Goal: Task Accomplishment & Management: Use online tool/utility

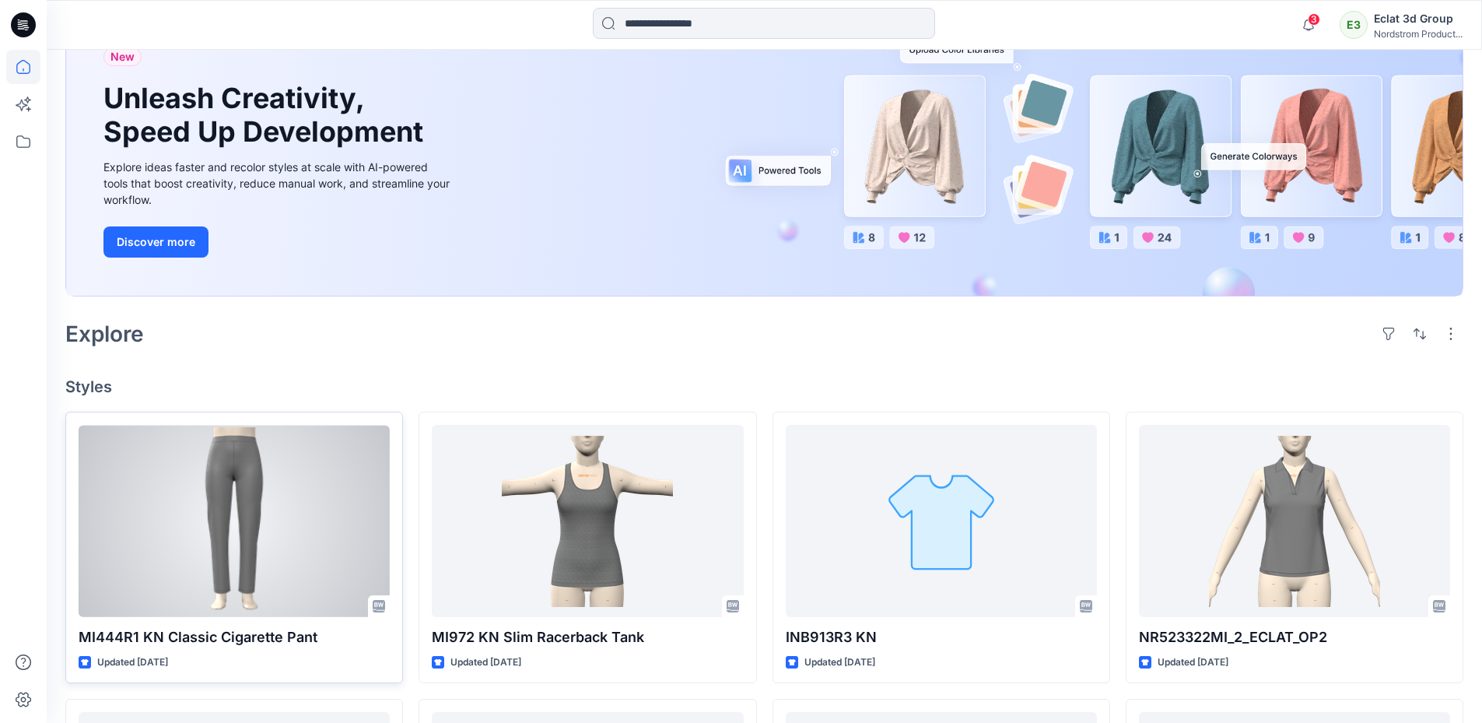
scroll to position [311, 0]
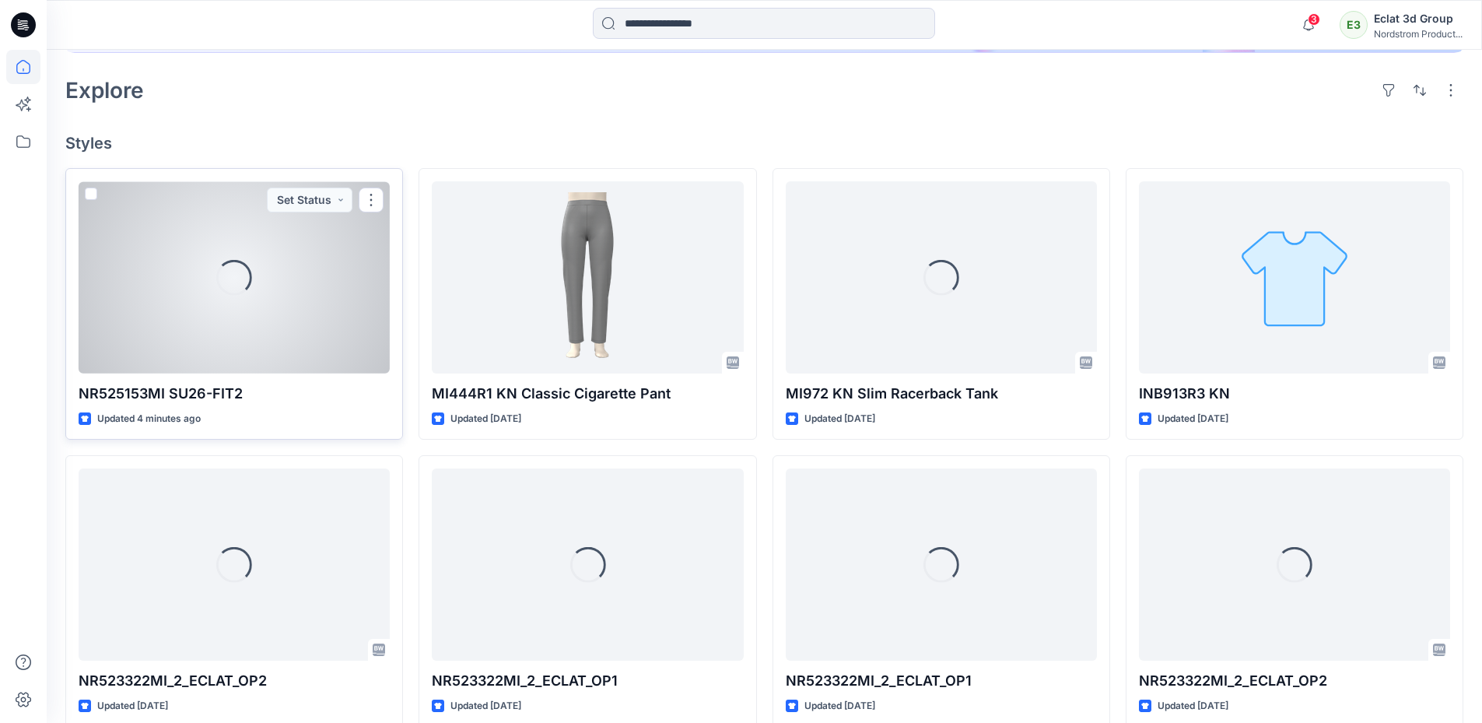
scroll to position [437, 0]
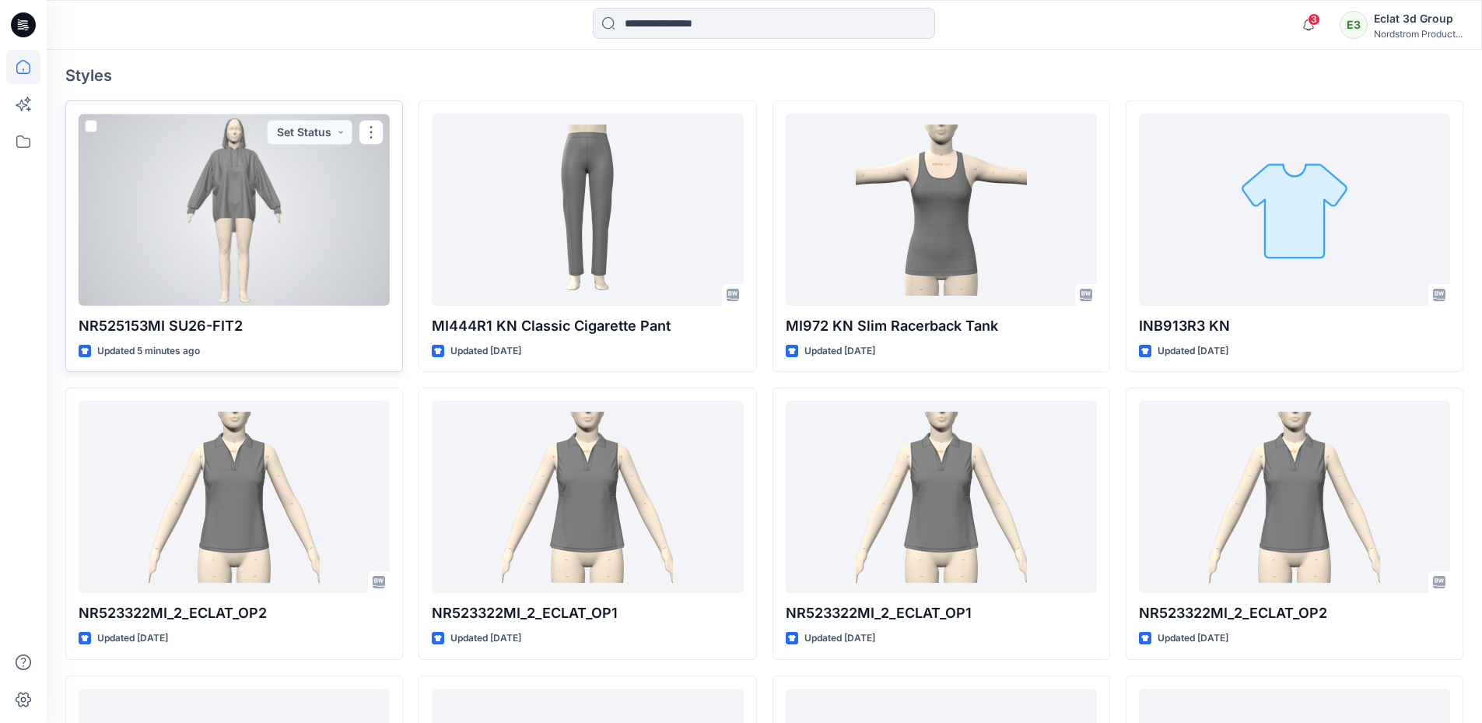
click at [264, 257] on div at bounding box center [234, 210] width 311 height 192
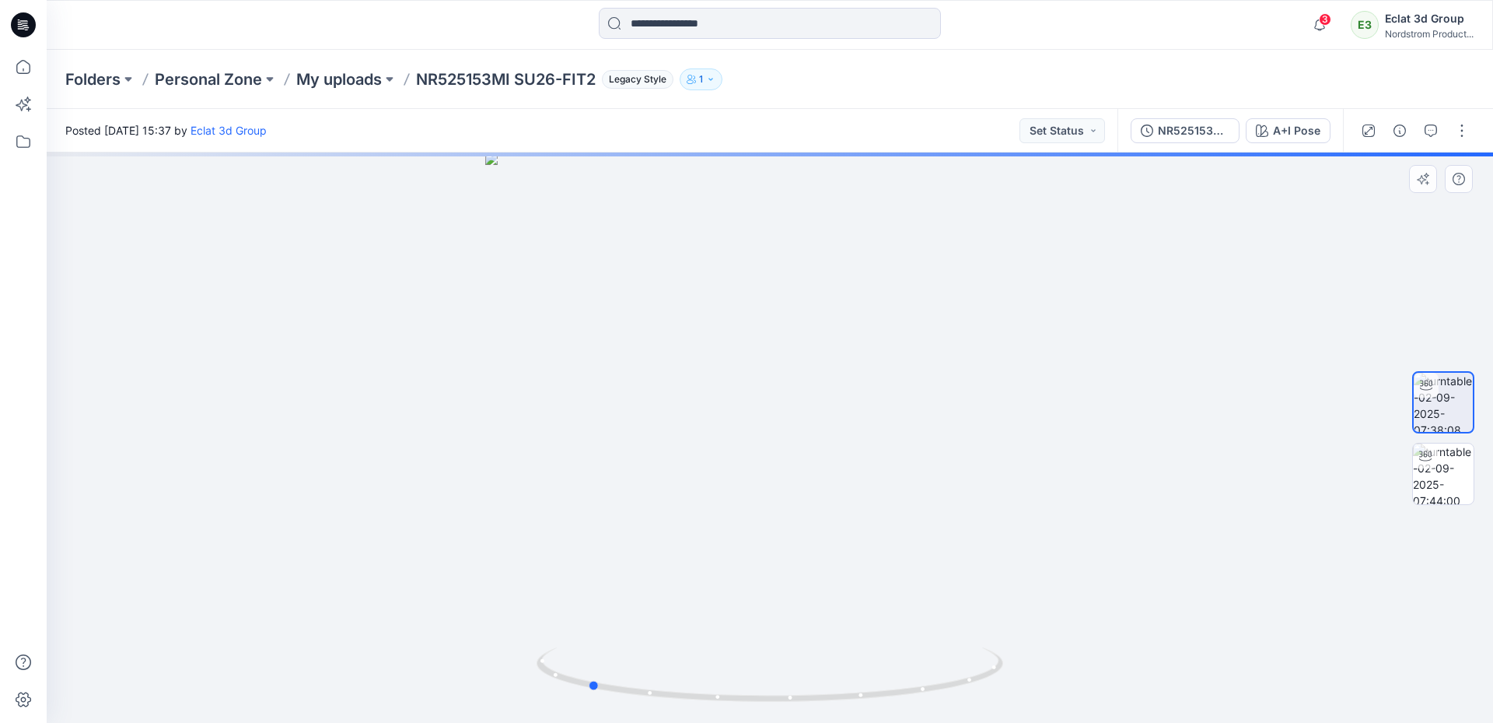
drag, startPoint x: 1000, startPoint y: 395, endPoint x: 818, endPoint y: 493, distance: 206.7
click at [818, 493] on div at bounding box center [770, 437] width 1447 height 570
click at [1432, 484] on img at bounding box center [1443, 473] width 61 height 61
drag, startPoint x: 611, startPoint y: 402, endPoint x: 720, endPoint y: 453, distance: 120.0
click at [720, 453] on div at bounding box center [770, 437] width 1447 height 570
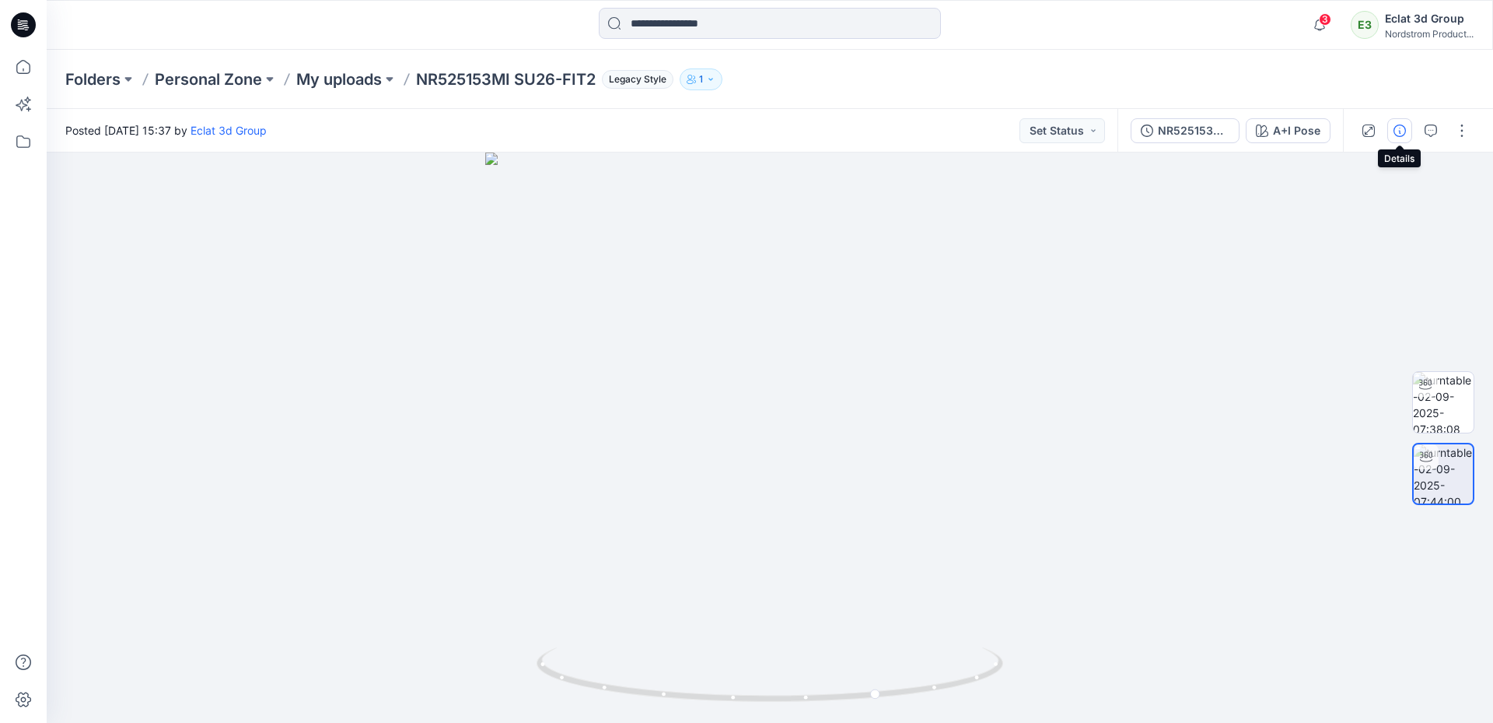
click at [1401, 124] on icon "button" at bounding box center [1400, 130] width 12 height 12
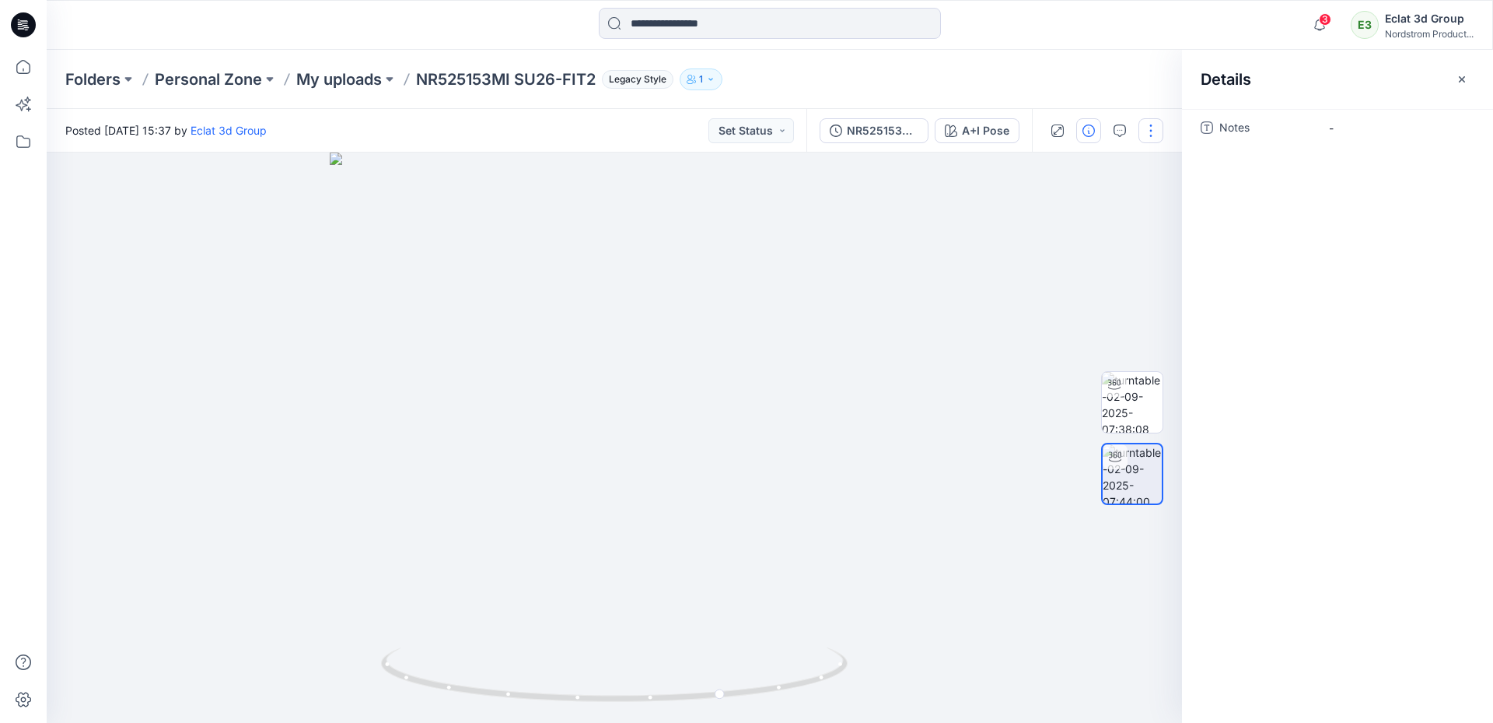
click at [1156, 133] on button "button" at bounding box center [1151, 130] width 25 height 25
click at [1088, 170] on button "Edit" at bounding box center [1085, 166] width 143 height 29
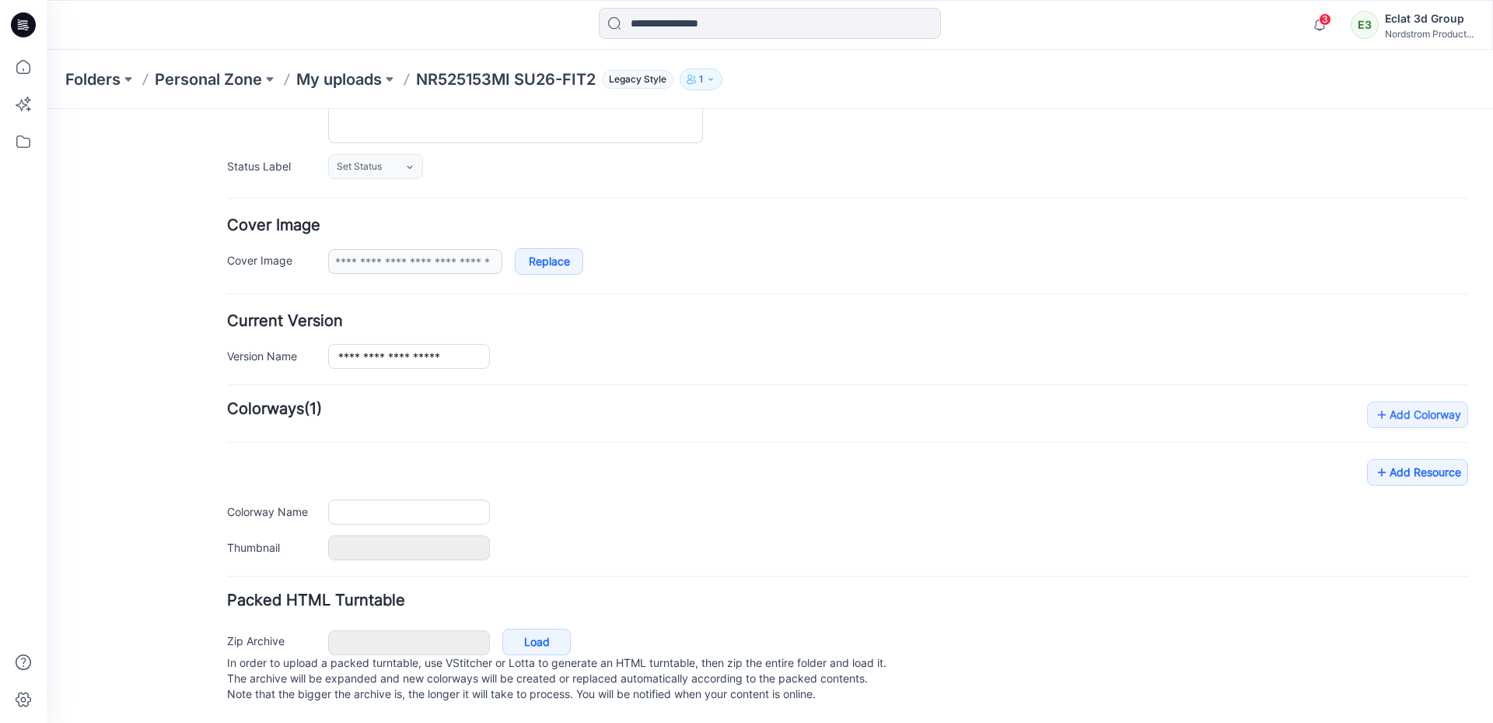
scroll to position [209, 0]
type input "**********"
type input "********"
type input "**********"
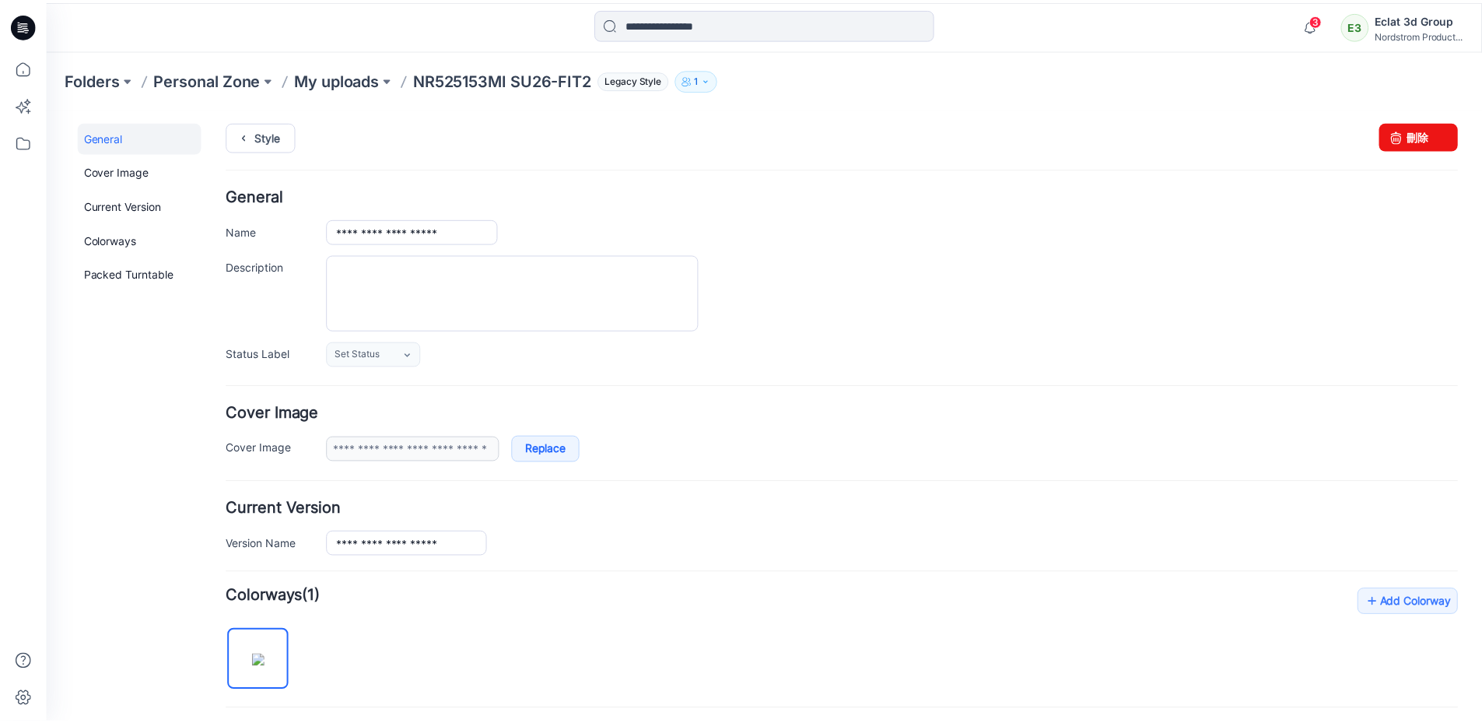
scroll to position [0, 0]
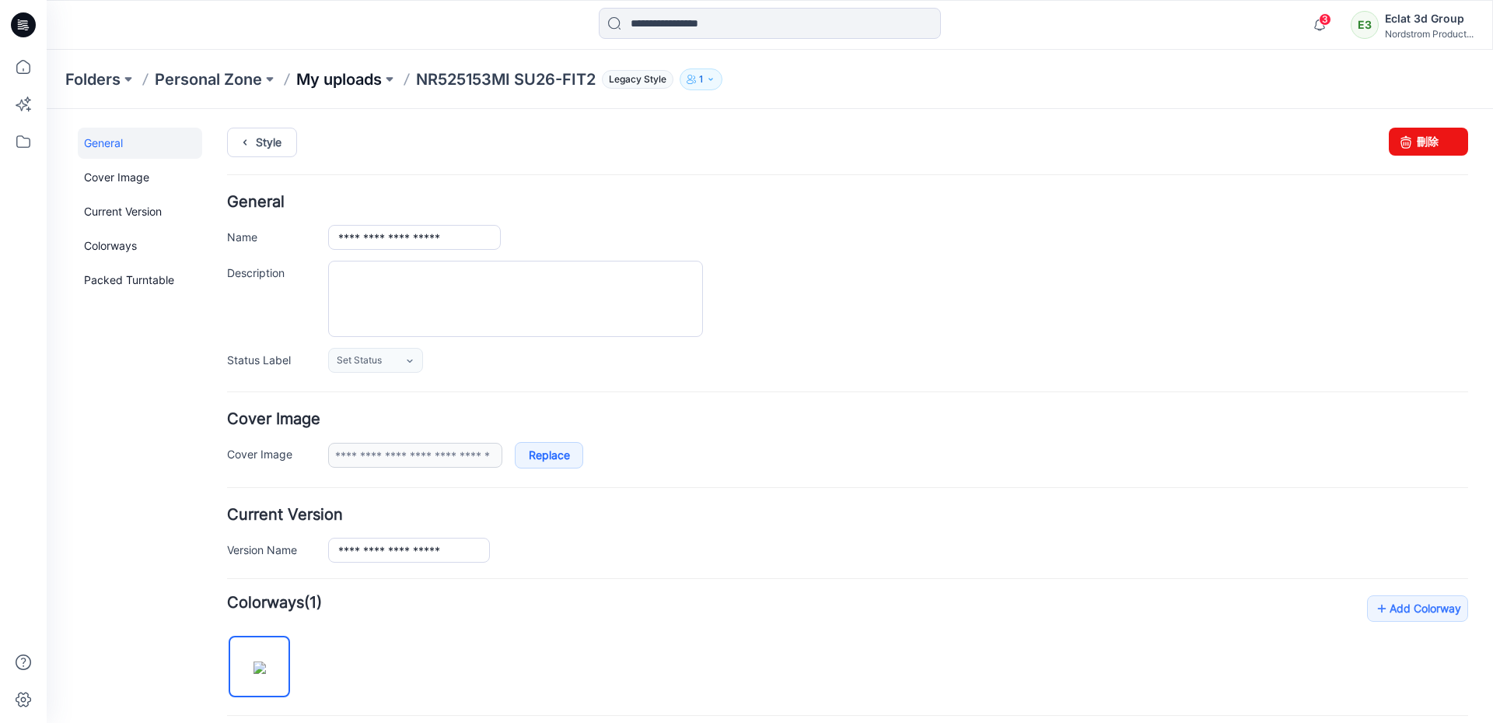
click at [361, 82] on p "My uploads" at bounding box center [339, 79] width 86 height 22
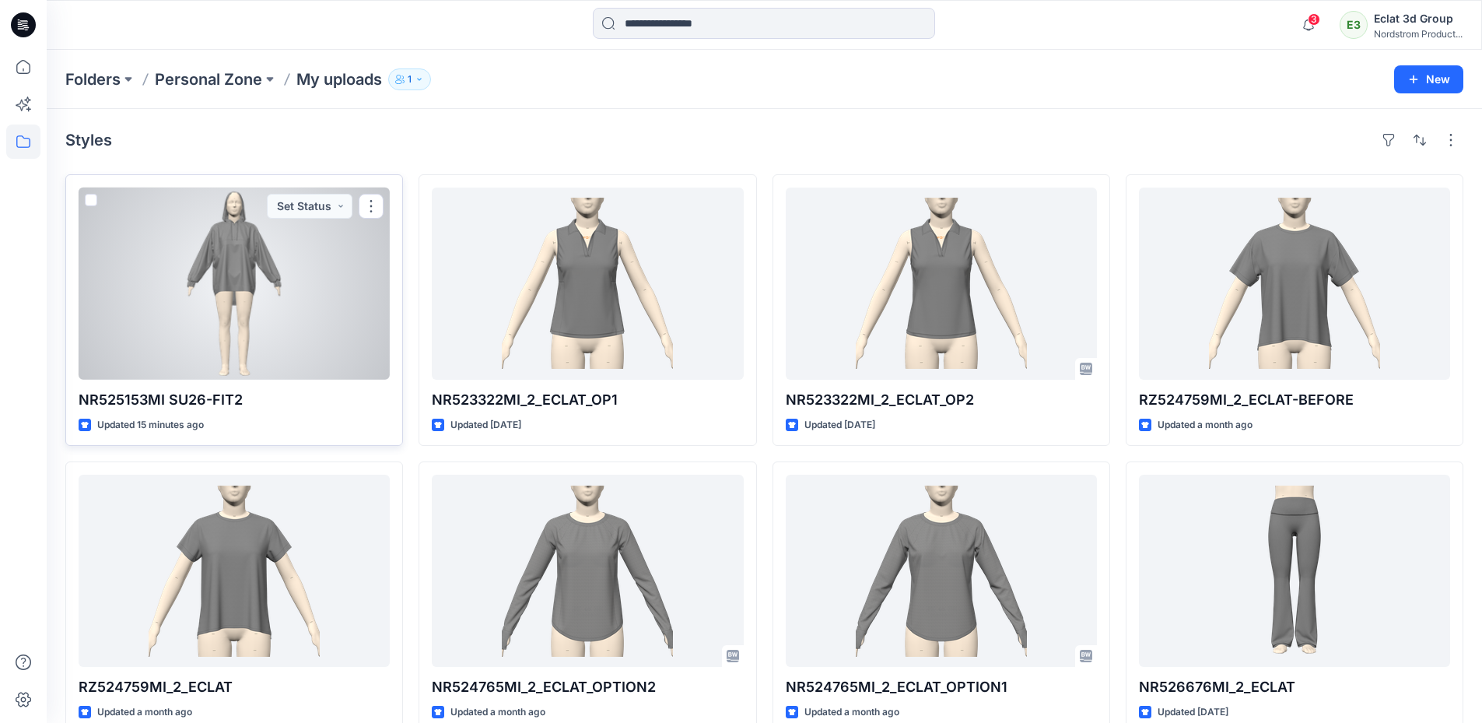
click at [242, 295] on div at bounding box center [234, 283] width 311 height 192
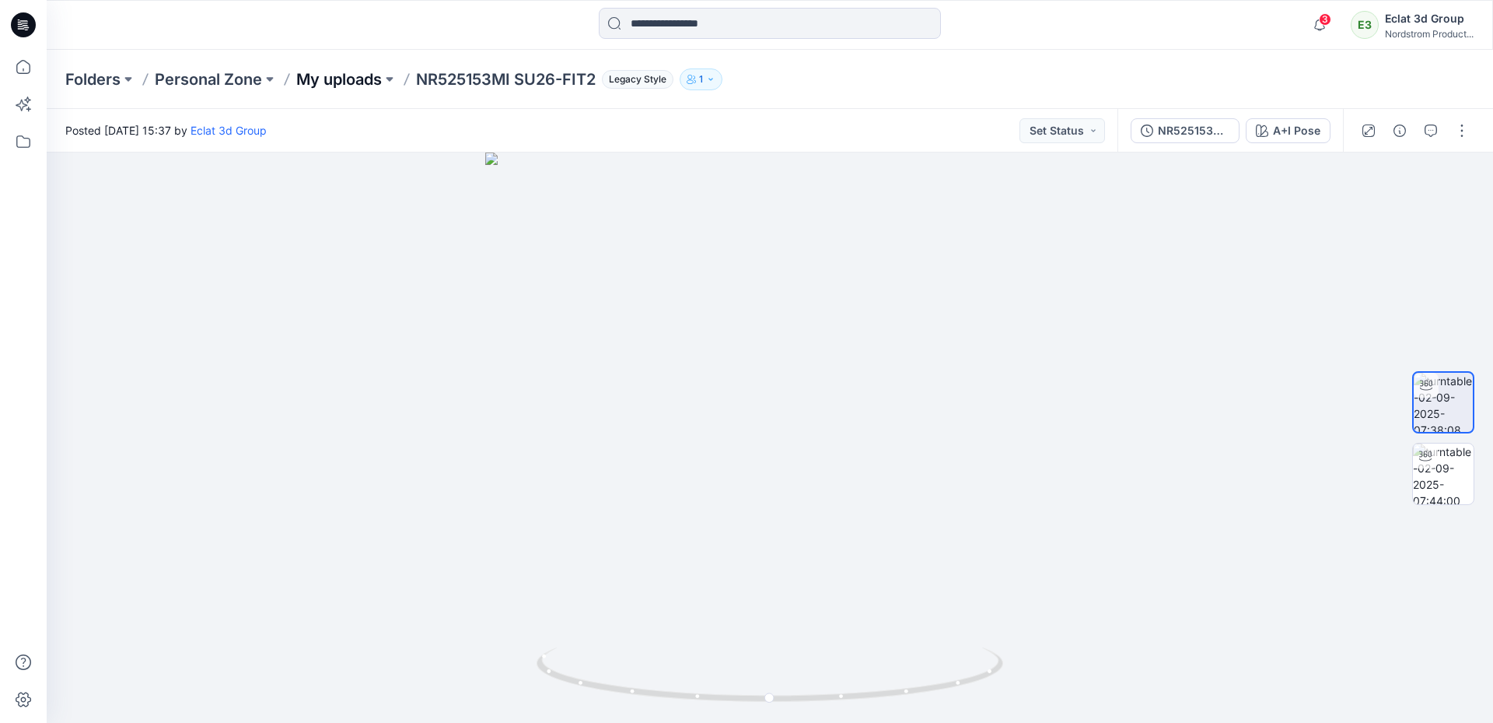
click at [367, 85] on p "My uploads" at bounding box center [339, 79] width 86 height 22
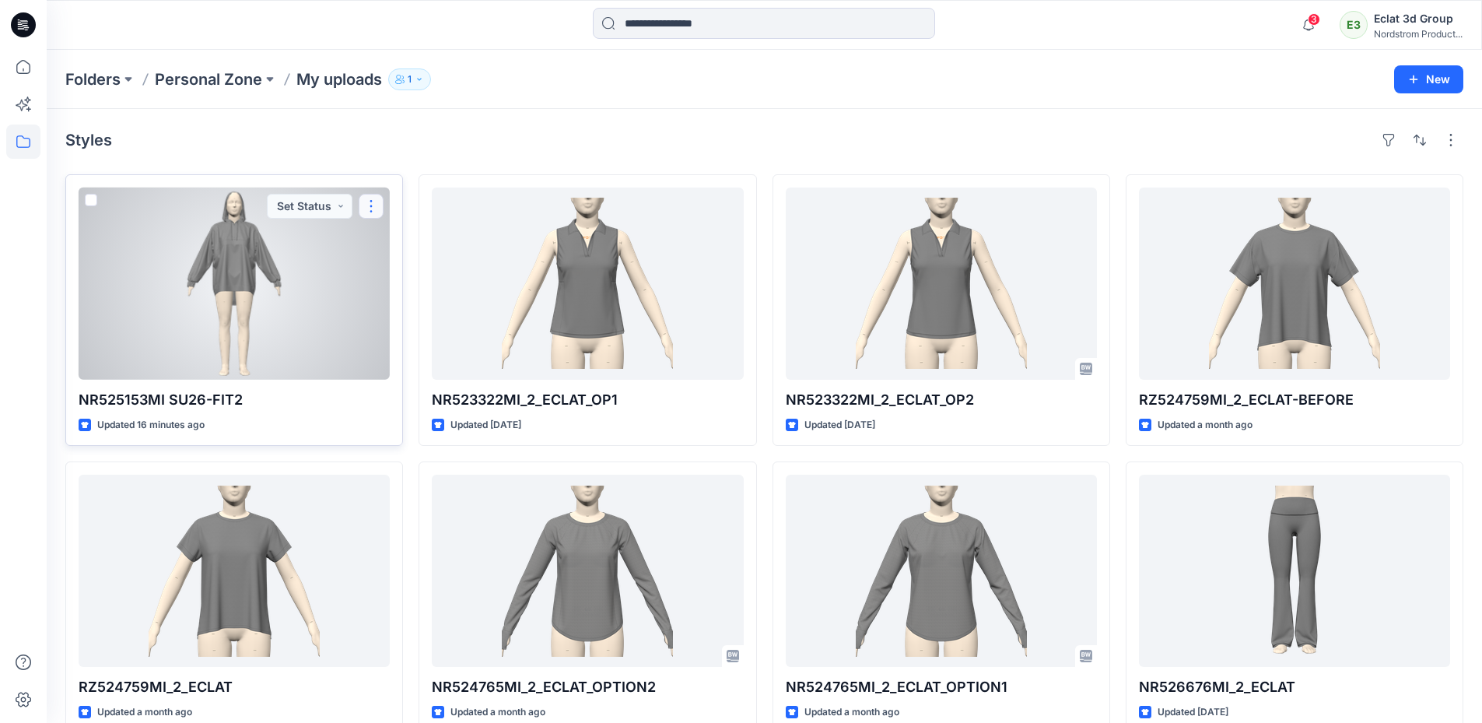
click at [376, 205] on button "button" at bounding box center [371, 206] width 25 height 25
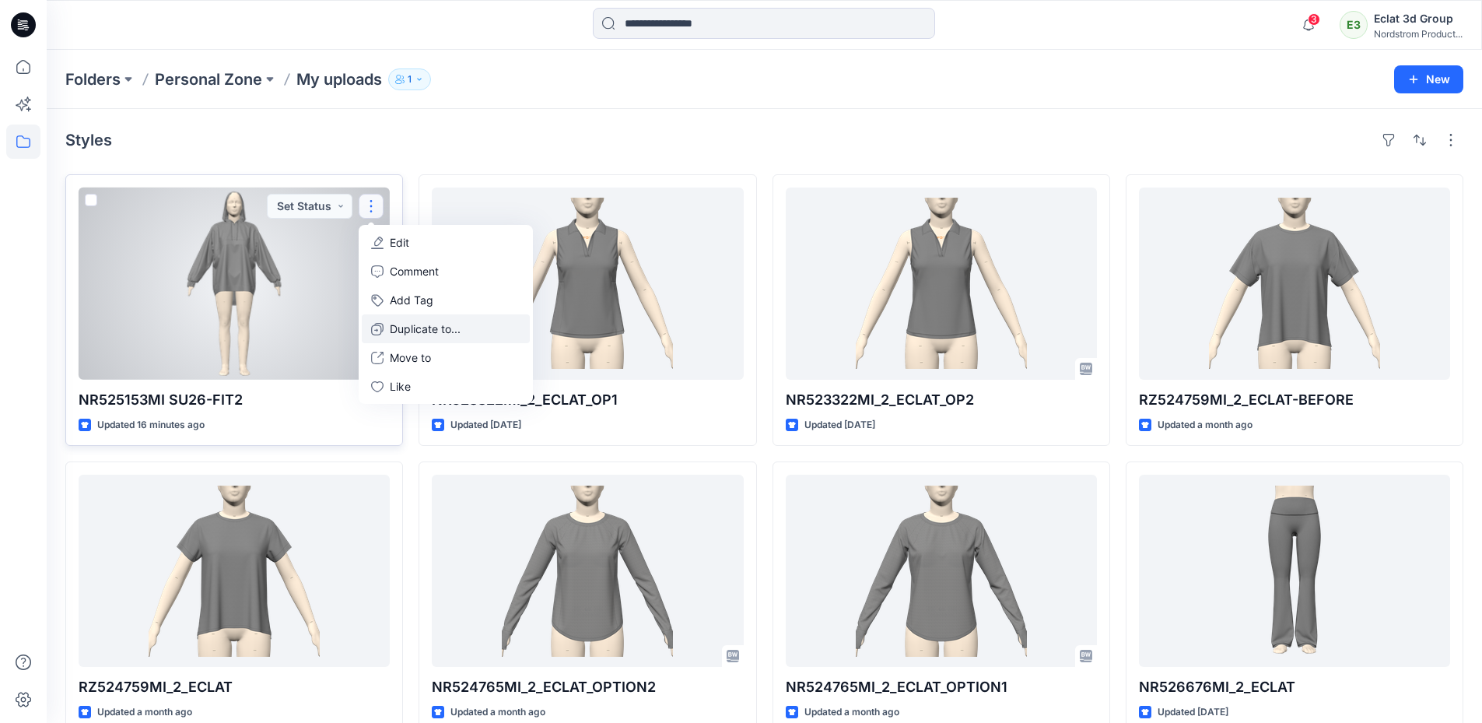
click at [430, 332] on p "Duplicate to..." at bounding box center [425, 328] width 71 height 16
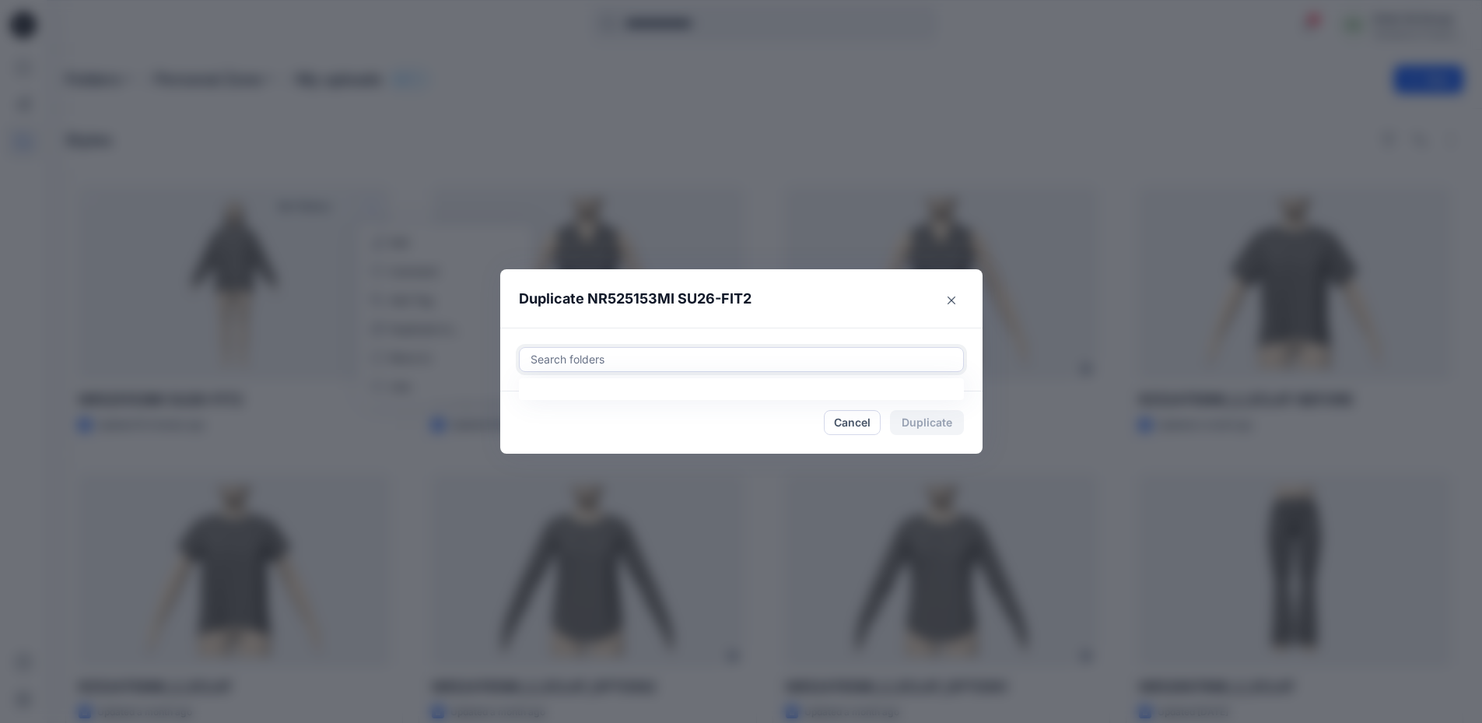
click at [590, 348] on div "Search folders" at bounding box center [741, 359] width 443 height 23
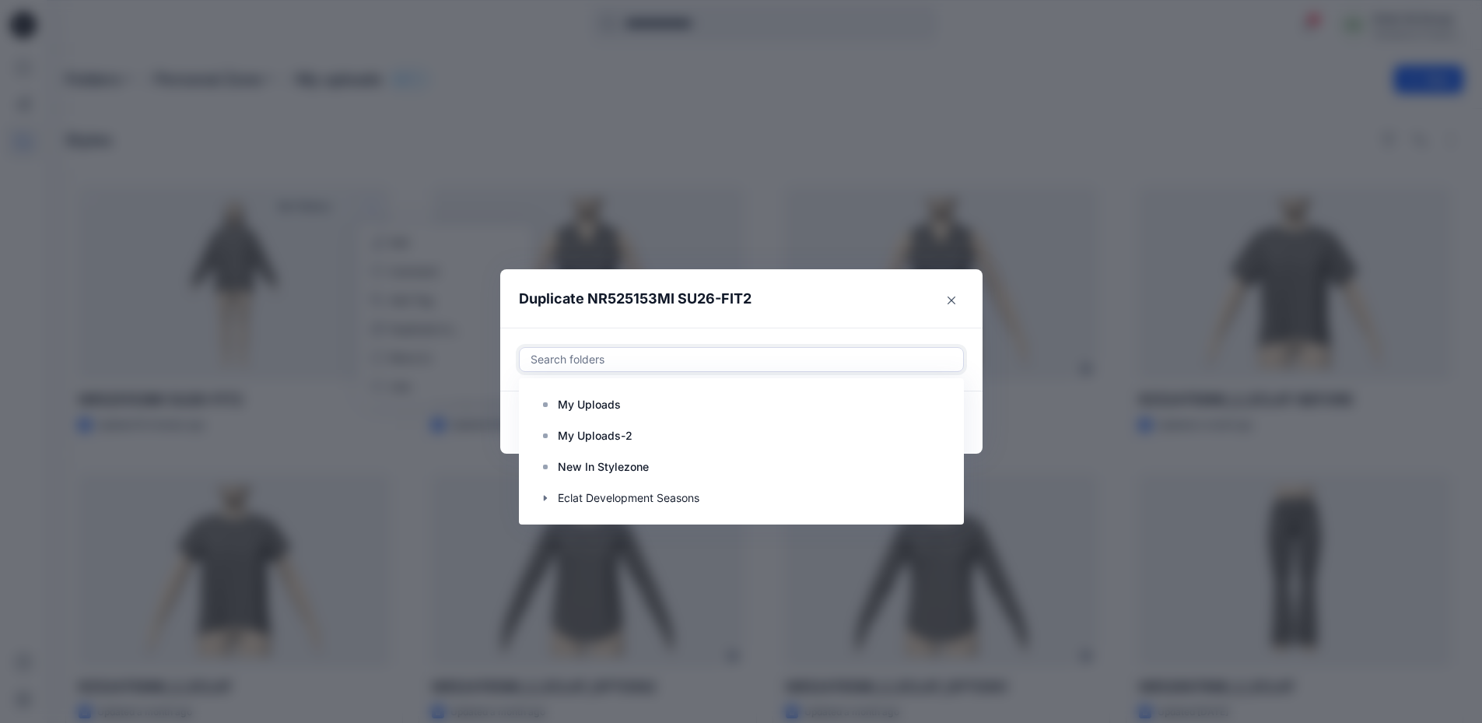
click at [688, 353] on div at bounding box center [741, 359] width 425 height 19
paste input "**********"
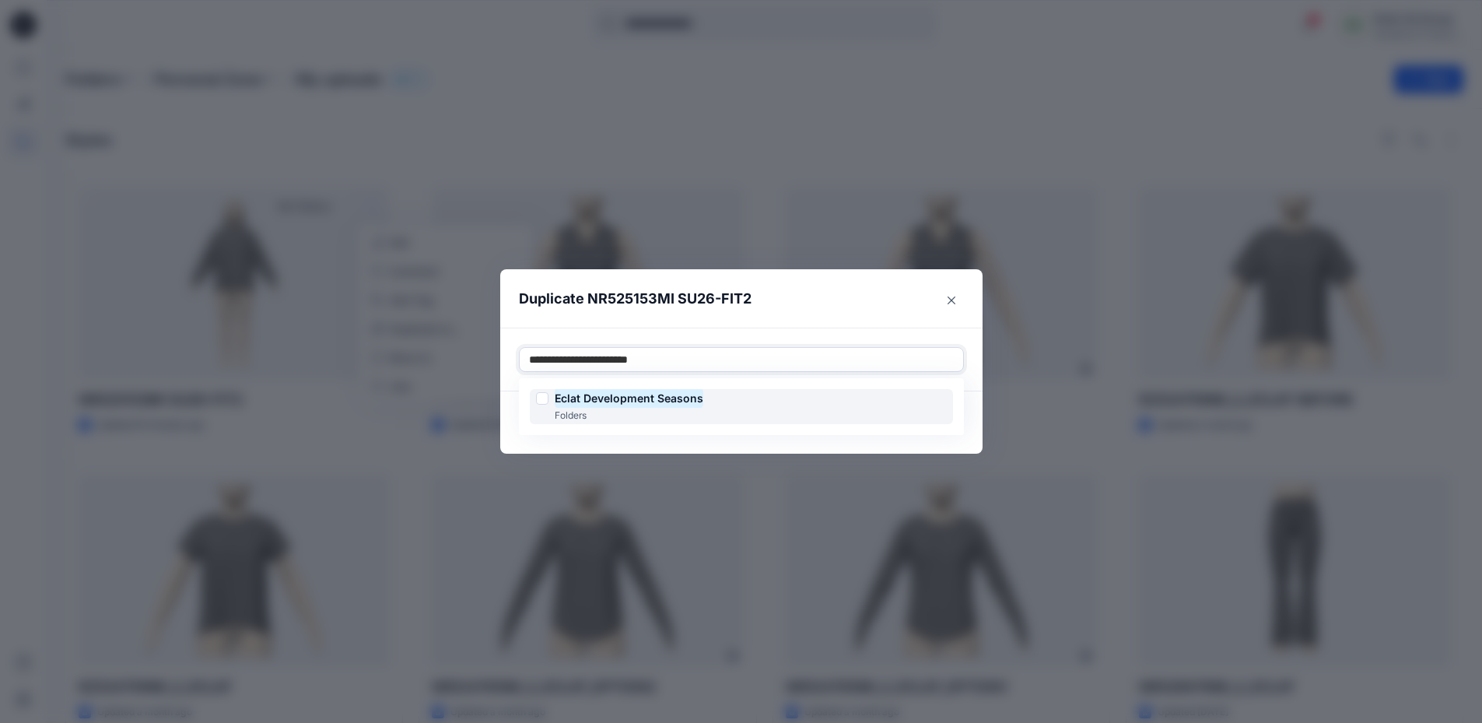
click at [697, 406] on mark "Eclat Development Seasons" at bounding box center [629, 397] width 149 height 21
type input "**********"
click at [854, 300] on header "Duplicate NR525153MI SU26-FIT2" at bounding box center [725, 298] width 451 height 59
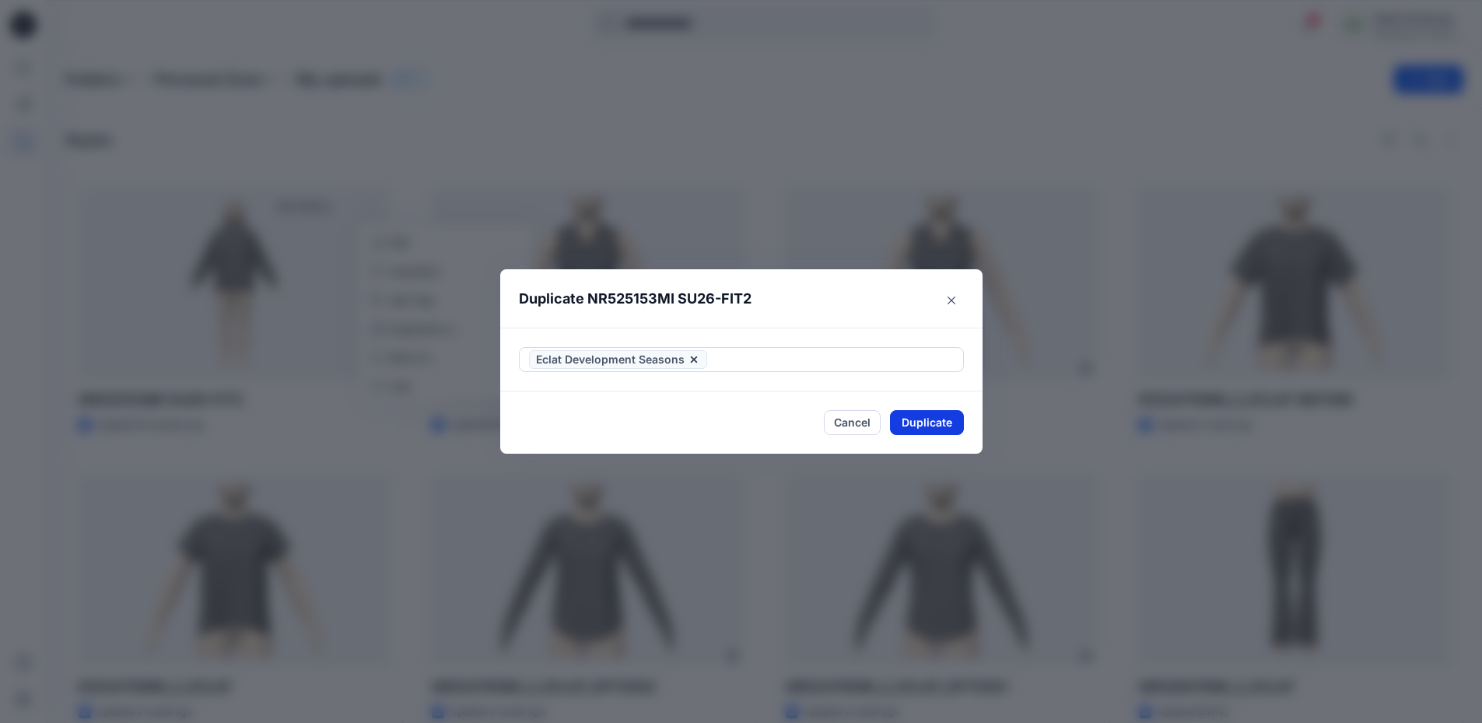
click at [939, 423] on button "Duplicate" at bounding box center [927, 422] width 74 height 25
click at [951, 429] on button "Close" at bounding box center [938, 423] width 51 height 25
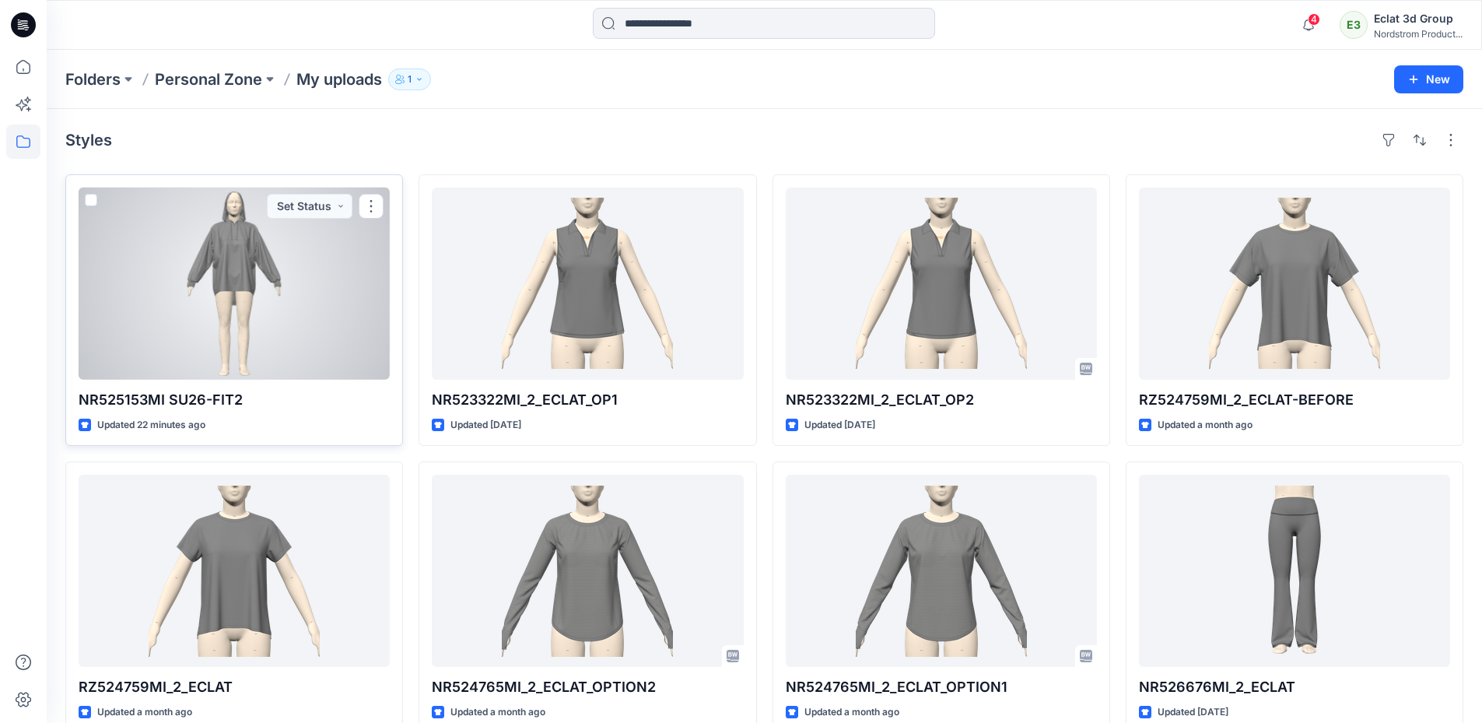
click at [269, 299] on div at bounding box center [234, 283] width 311 height 192
